Goal: Task Accomplishment & Management: Use online tool/utility

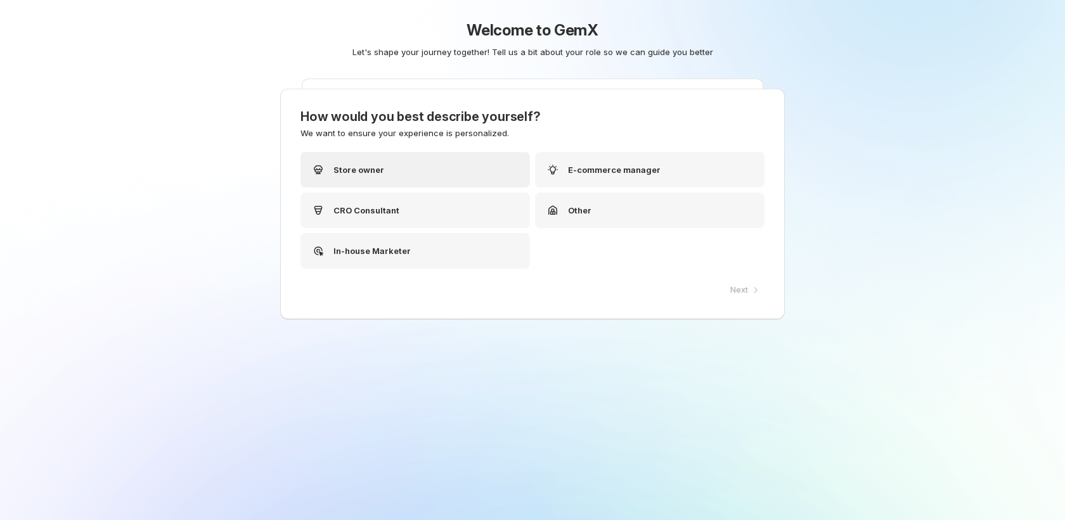
click at [350, 168] on p "Store owner" at bounding box center [358, 170] width 51 height 13
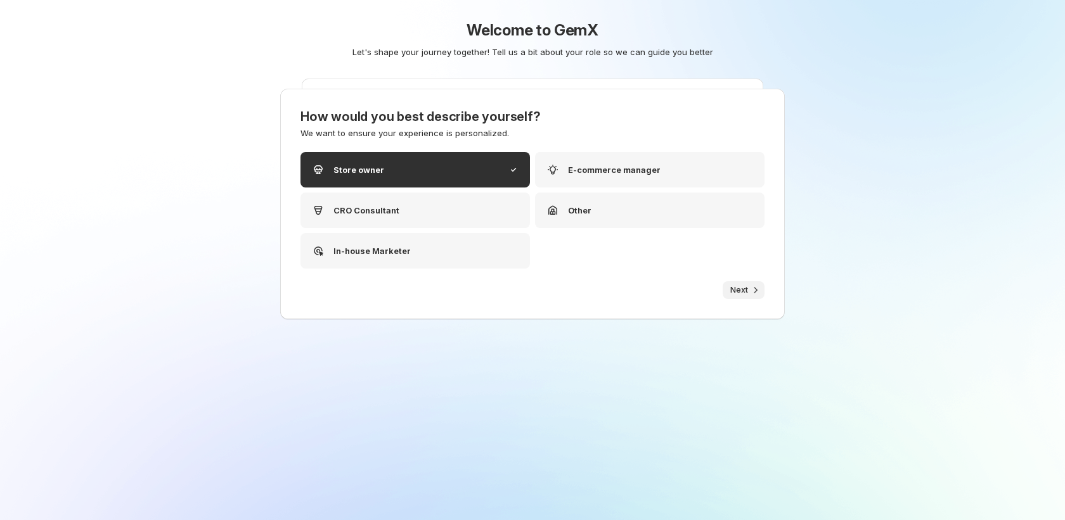
click at [737, 290] on span "Next" at bounding box center [739, 290] width 18 height 10
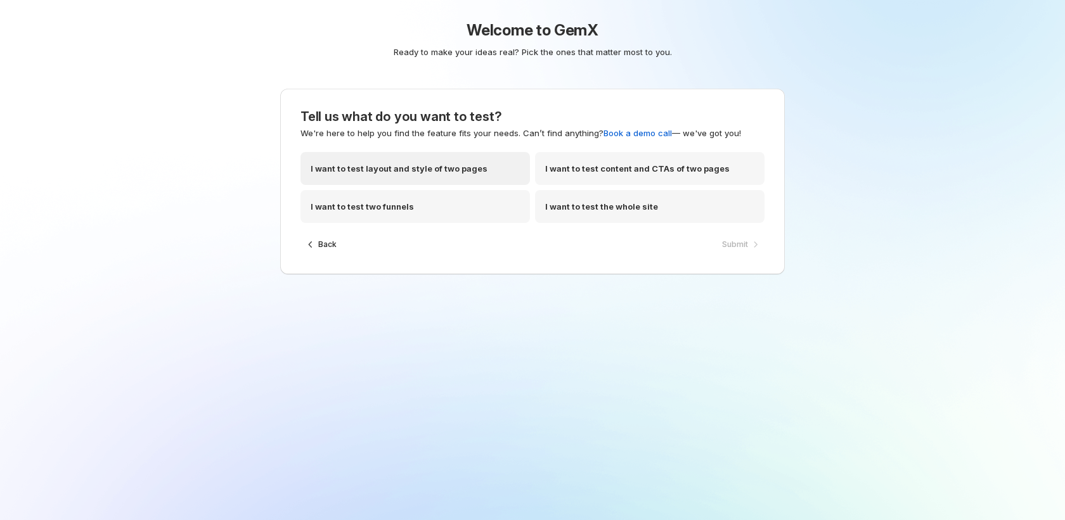
click at [400, 177] on div "I want to test layout and style of two pages" at bounding box center [414, 168] width 229 height 33
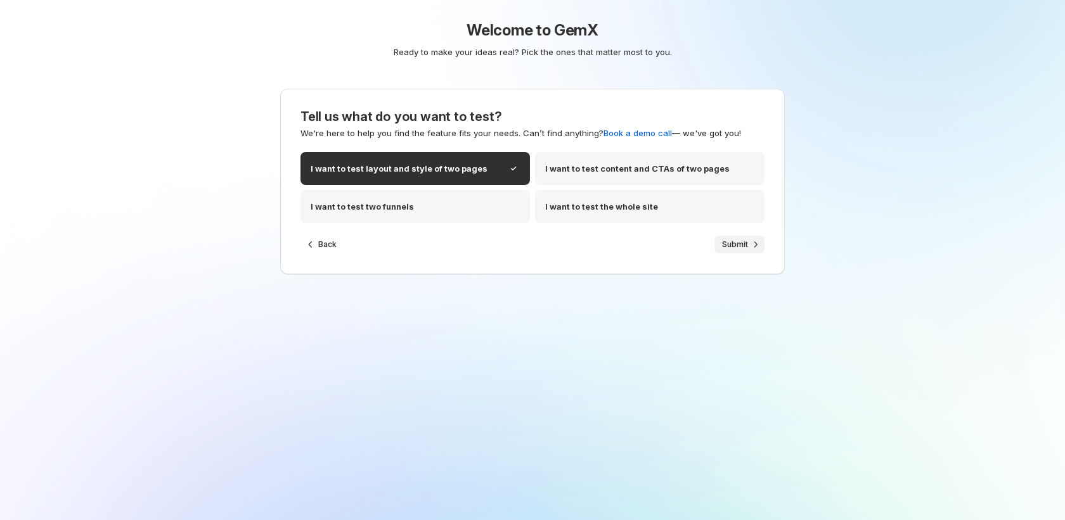
click at [735, 237] on button "Submit" at bounding box center [739, 245] width 50 height 18
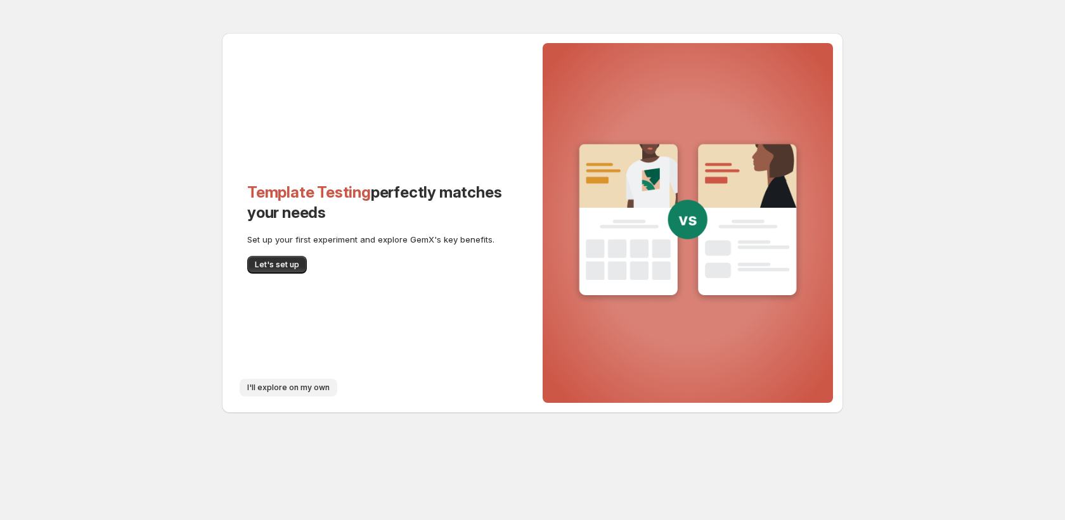
click at [304, 390] on span "I'll explore on my own" at bounding box center [288, 388] width 82 height 10
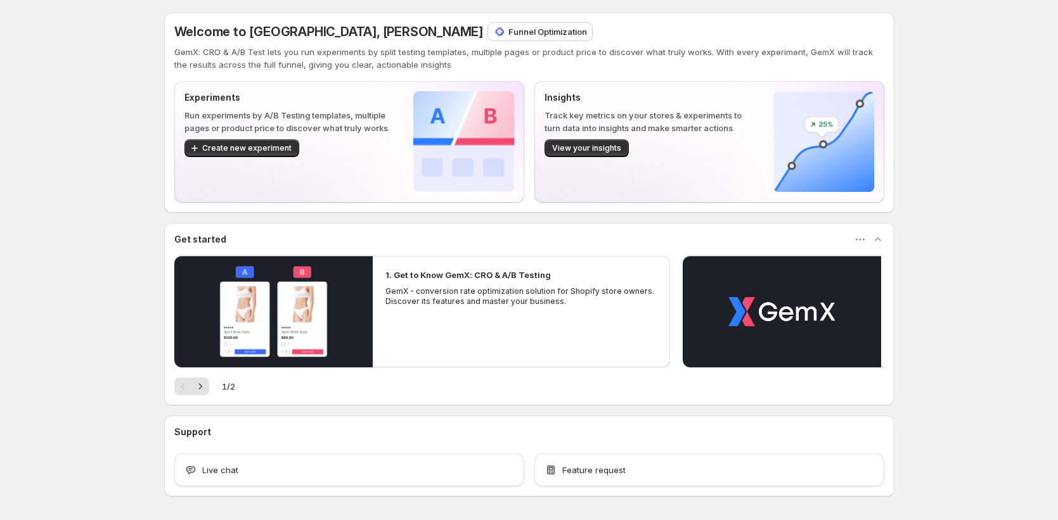
click at [508, 34] on p "Funnel Optimization" at bounding box center [547, 31] width 79 height 13
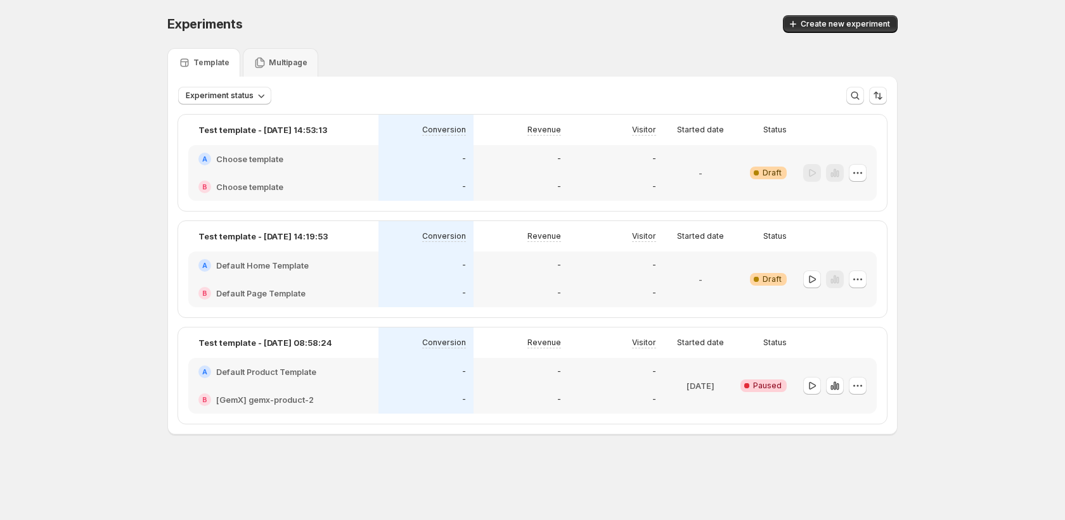
click at [306, 63] on div "Multipage" at bounding box center [280, 62] width 75 height 29
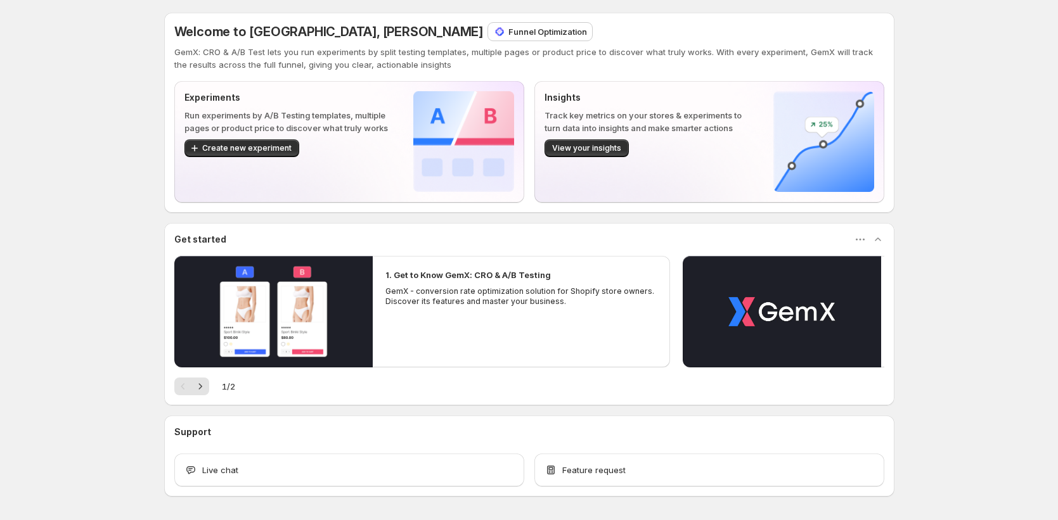
click at [508, 35] on p "Funnel Optimization" at bounding box center [547, 31] width 79 height 13
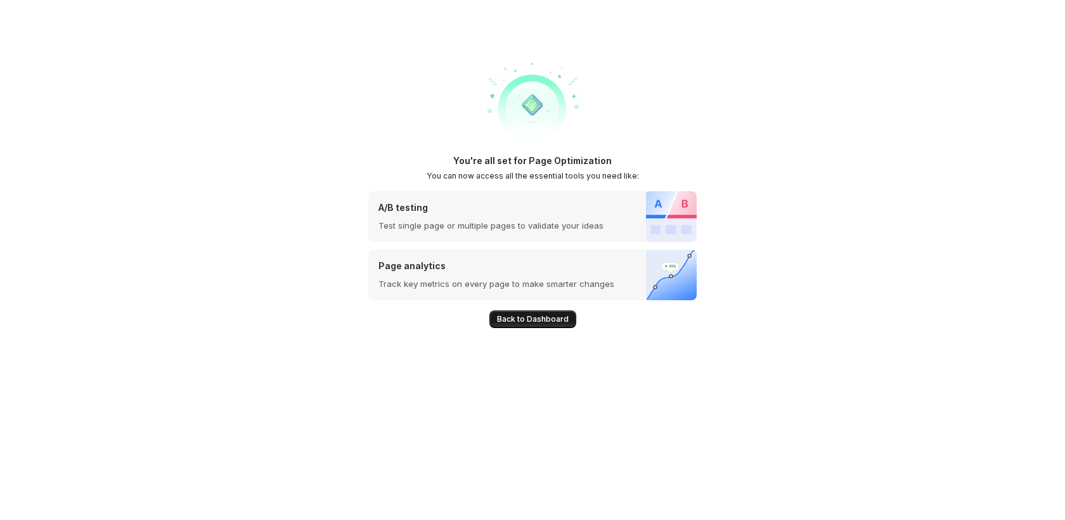
click at [545, 320] on span "Back to Dashboard" at bounding box center [533, 319] width 72 height 10
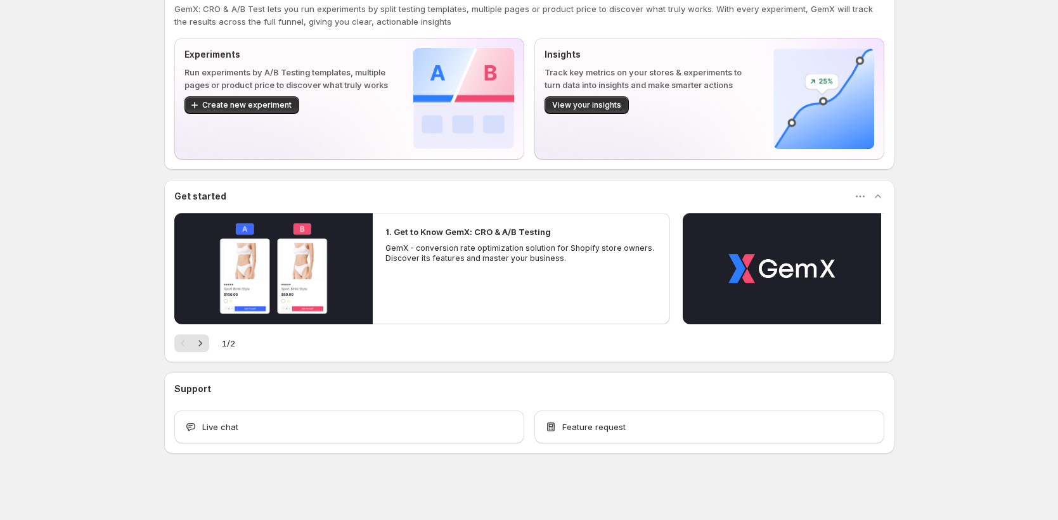
scroll to position [42, 0]
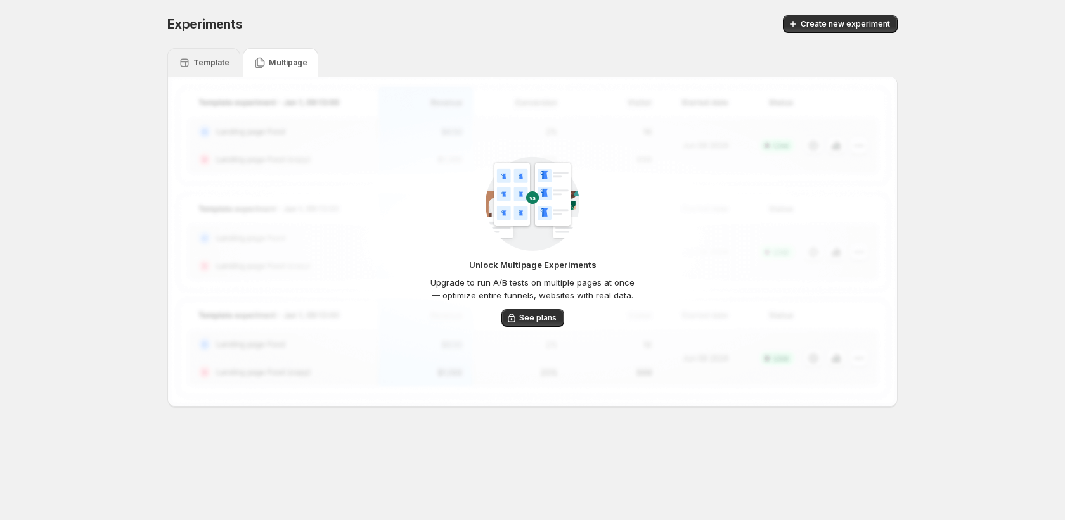
click at [217, 70] on div "Template" at bounding box center [203, 62] width 73 height 29
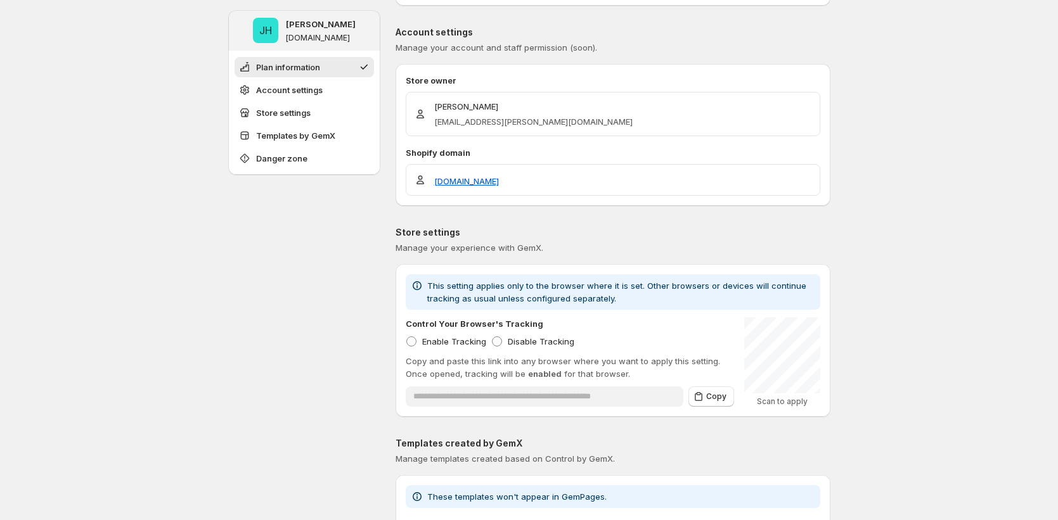
scroll to position [240, 0]
